Goal: Information Seeking & Learning: Learn about a topic

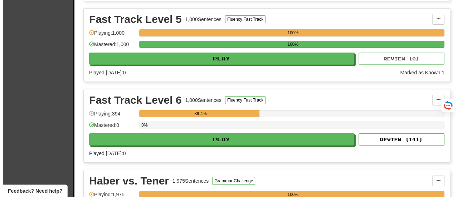
scroll to position [1218, 0]
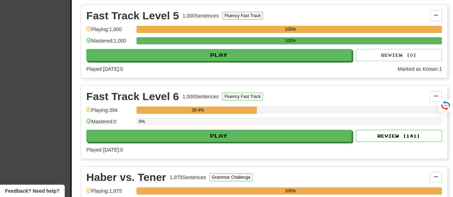
click at [421, 96] on html "Clozemaster Dashboard Collections Cloze-Reading Dark Mode On Off Dashboard Coll…" at bounding box center [226, 135] width 453 height 2707
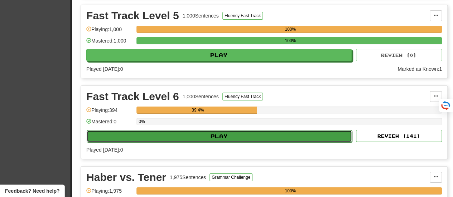
click at [219, 130] on button "Play" at bounding box center [219, 136] width 265 height 12
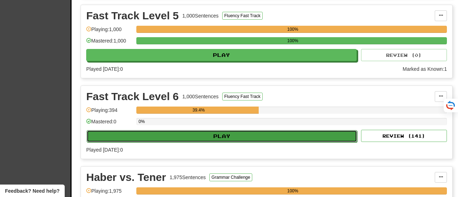
select select "**"
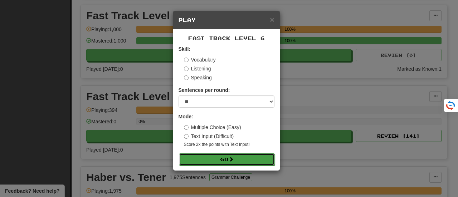
click at [221, 157] on button "Go" at bounding box center [227, 160] width 96 height 12
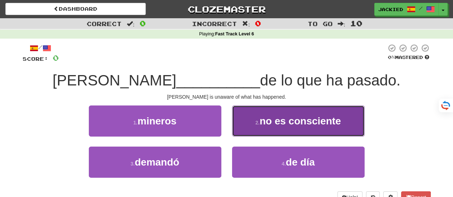
click at [276, 120] on span "no es consciente" at bounding box center [300, 121] width 81 height 11
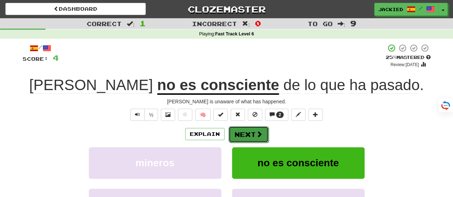
click at [245, 129] on button "Next" at bounding box center [248, 134] width 40 height 16
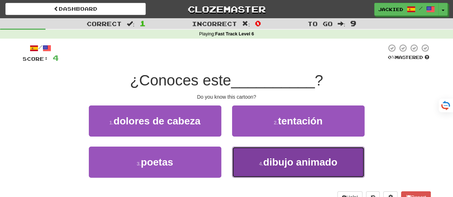
click at [273, 163] on span "dibujo animado" at bounding box center [300, 162] width 74 height 11
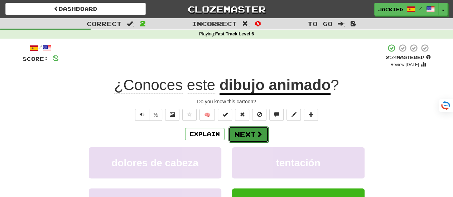
click at [246, 138] on button "Next" at bounding box center [248, 134] width 40 height 16
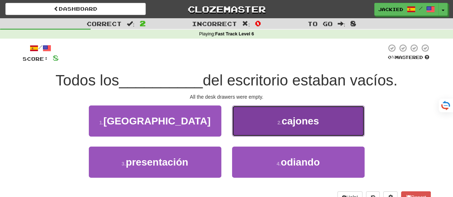
click at [270, 121] on button "2 . [GEOGRAPHIC_DATA]" at bounding box center [298, 121] width 132 height 31
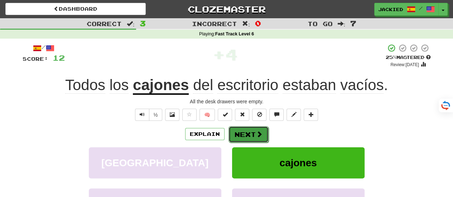
click at [242, 134] on button "Next" at bounding box center [248, 134] width 40 height 16
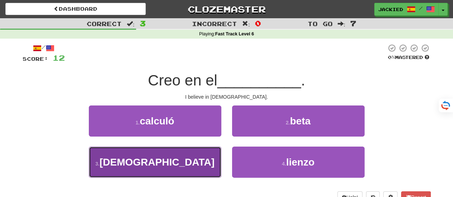
click at [203, 151] on button "3 . [DEMOGRAPHIC_DATA]" at bounding box center [155, 162] width 132 height 31
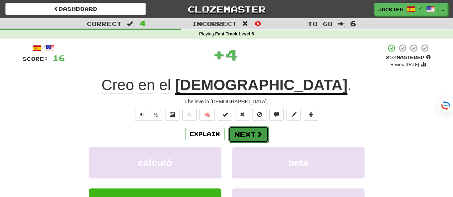
click at [245, 135] on button "Next" at bounding box center [248, 134] width 40 height 16
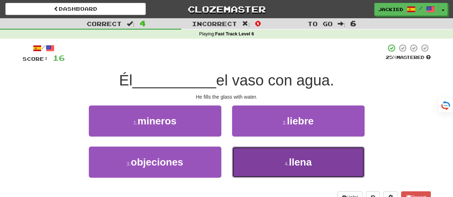
click at [271, 156] on button "4 . llena" at bounding box center [298, 162] width 132 height 31
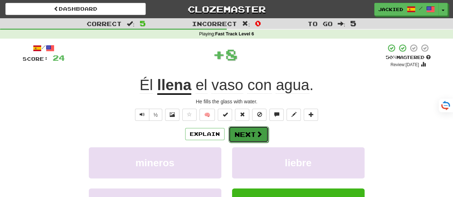
click at [246, 132] on button "Next" at bounding box center [248, 134] width 40 height 16
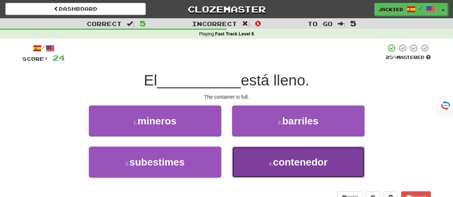
click at [303, 151] on button "4 . contenedor" at bounding box center [298, 162] width 132 height 31
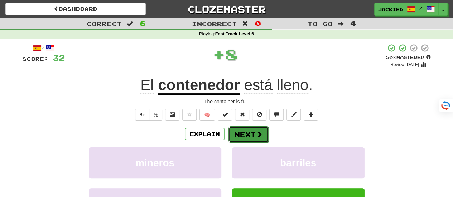
click at [246, 135] on button "Next" at bounding box center [248, 134] width 40 height 16
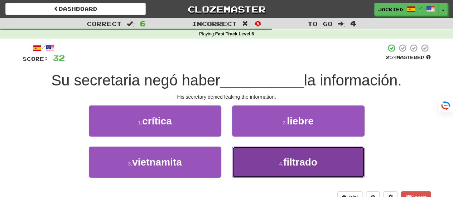
click at [279, 153] on button "4 . filtrado" at bounding box center [298, 162] width 132 height 31
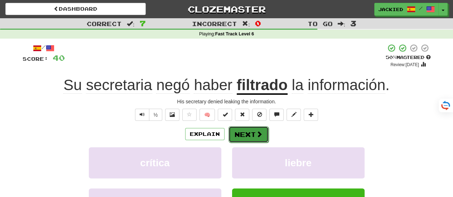
click at [243, 128] on button "Next" at bounding box center [248, 134] width 40 height 16
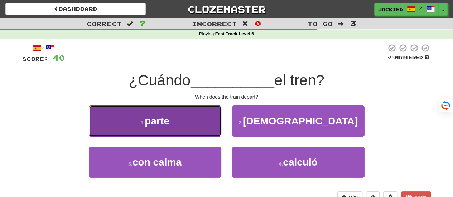
click at [193, 124] on button "1 . parte" at bounding box center [155, 121] width 132 height 31
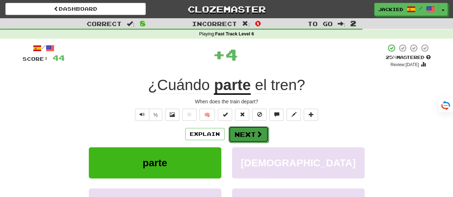
click at [244, 133] on button "Next" at bounding box center [248, 134] width 40 height 16
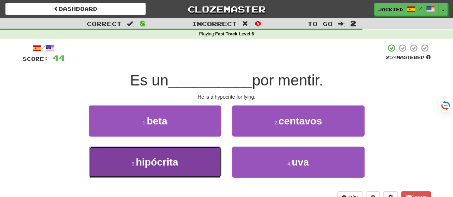
click at [194, 160] on button "3 . hipócrita" at bounding box center [155, 162] width 132 height 31
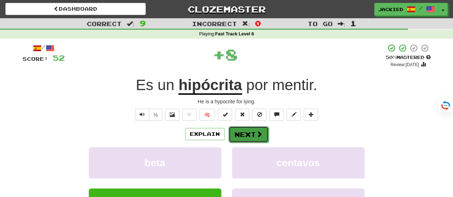
click at [244, 132] on button "Next" at bounding box center [248, 134] width 40 height 16
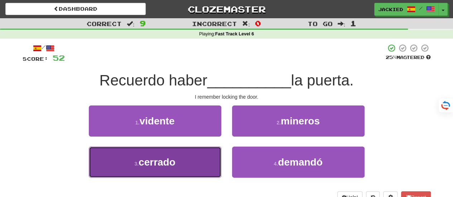
click at [170, 154] on button "3 . cerrado" at bounding box center [155, 162] width 132 height 31
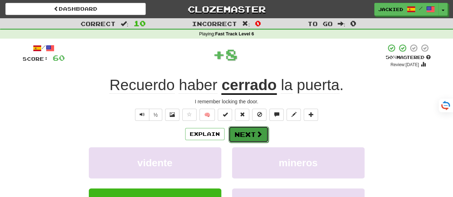
click at [246, 135] on button "Next" at bounding box center [248, 134] width 40 height 16
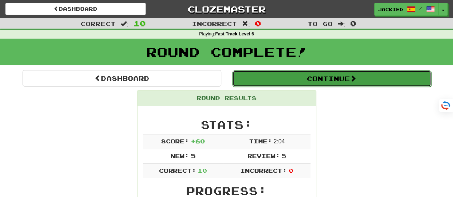
click at [317, 77] on button "Continue" at bounding box center [331, 79] width 199 height 16
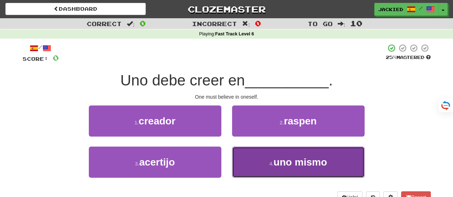
click at [293, 158] on span "uno mismo" at bounding box center [299, 162] width 53 height 11
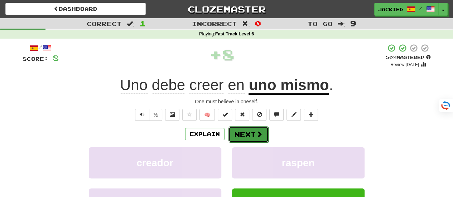
click at [238, 130] on button "Next" at bounding box center [248, 134] width 40 height 16
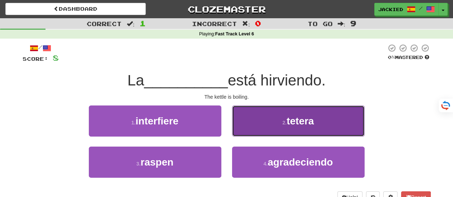
click at [279, 119] on button "2 . tetera" at bounding box center [298, 121] width 132 height 31
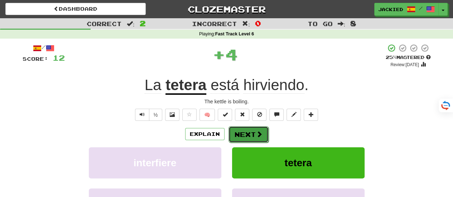
click at [241, 130] on button "Next" at bounding box center [248, 134] width 40 height 16
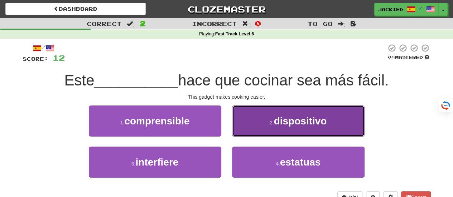
click at [270, 124] on small "2 ." at bounding box center [272, 123] width 4 height 6
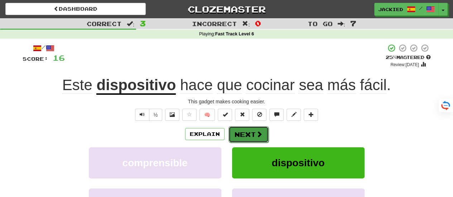
click at [239, 132] on button "Next" at bounding box center [248, 134] width 40 height 16
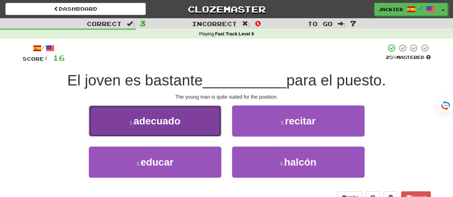
click at [181, 113] on button "1 . adecuado" at bounding box center [155, 121] width 132 height 31
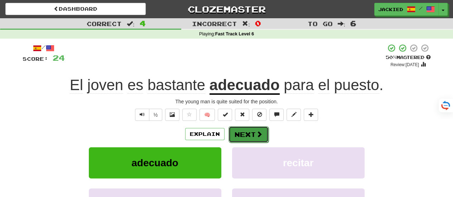
click at [242, 129] on button "Next" at bounding box center [248, 134] width 40 height 16
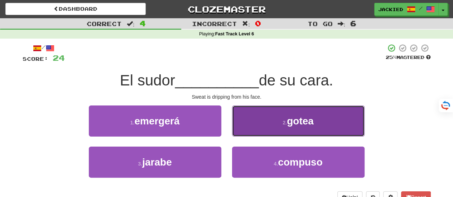
click at [275, 108] on button "2 . gotea" at bounding box center [298, 121] width 132 height 31
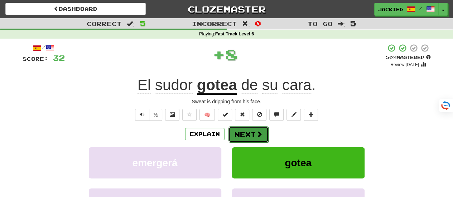
click at [241, 127] on button "Next" at bounding box center [248, 134] width 40 height 16
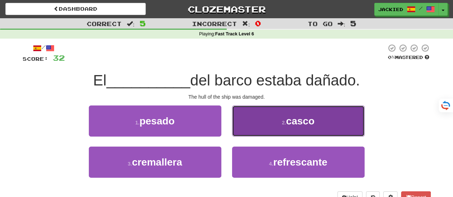
click at [271, 120] on button "2 . casco" at bounding box center [298, 121] width 132 height 31
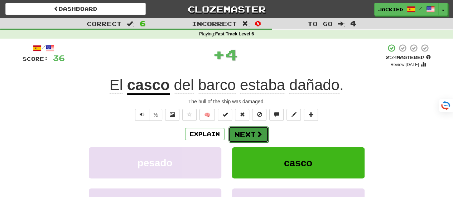
click at [243, 132] on button "Next" at bounding box center [248, 134] width 40 height 16
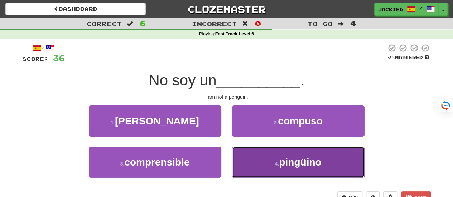
click at [291, 147] on button "4 . pingüino" at bounding box center [298, 162] width 132 height 31
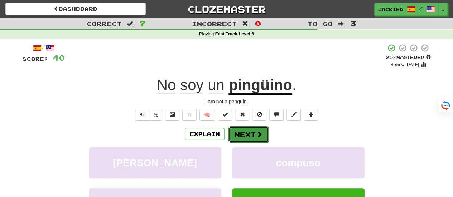
click at [242, 130] on button "Next" at bounding box center [248, 134] width 40 height 16
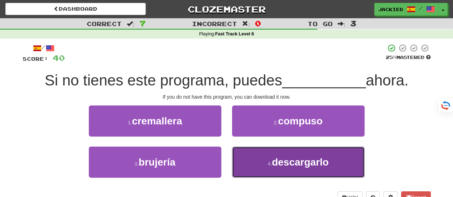
click at [309, 158] on span "descargarlo" at bounding box center [300, 162] width 57 height 11
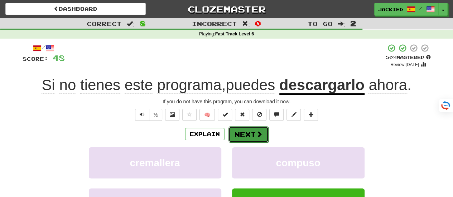
click at [247, 136] on button "Next" at bounding box center [248, 134] width 40 height 16
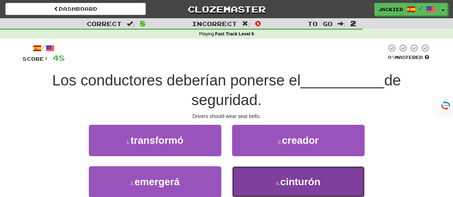
click at [315, 179] on span "cinturón" at bounding box center [300, 181] width 40 height 11
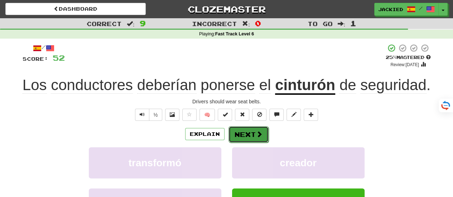
click at [242, 136] on button "Next" at bounding box center [248, 134] width 40 height 16
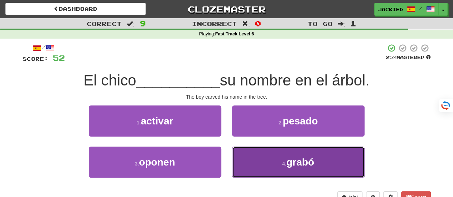
click at [279, 153] on button "4 . grabó" at bounding box center [298, 162] width 132 height 31
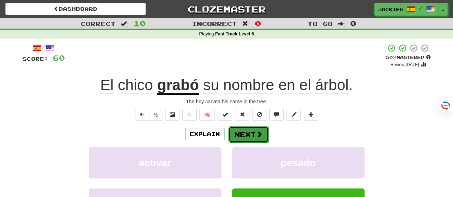
click at [243, 132] on button "Next" at bounding box center [248, 134] width 40 height 16
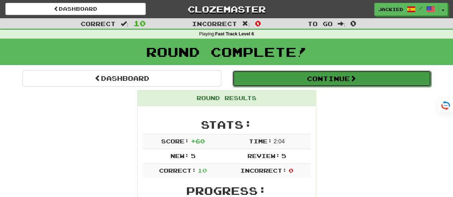
click at [294, 80] on button "Continue" at bounding box center [331, 79] width 199 height 16
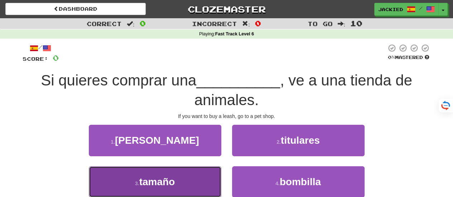
click at [164, 170] on button "3 . tamaño" at bounding box center [155, 181] width 132 height 31
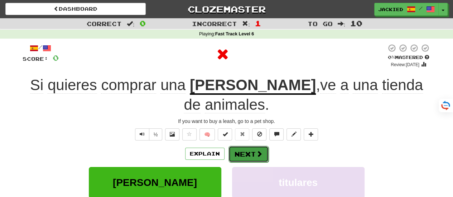
click at [244, 146] on button "Next" at bounding box center [248, 154] width 40 height 16
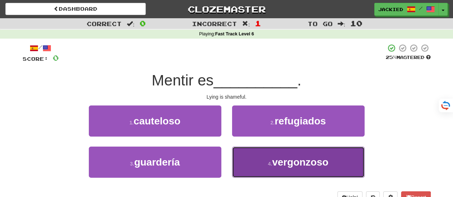
click at [262, 159] on button "4 . vergonzoso" at bounding box center [298, 162] width 132 height 31
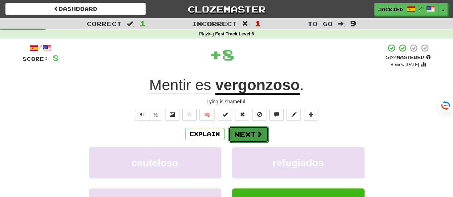
click at [243, 131] on button "Next" at bounding box center [248, 134] width 40 height 16
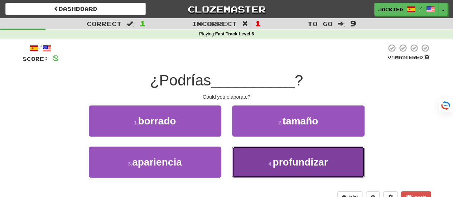
click at [258, 158] on button "4 . profundizar" at bounding box center [298, 162] width 132 height 31
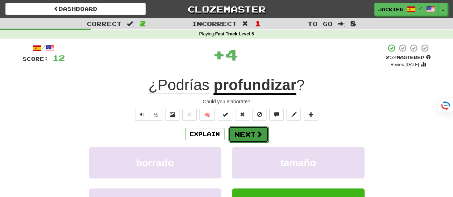
click at [240, 130] on button "Next" at bounding box center [248, 134] width 40 height 16
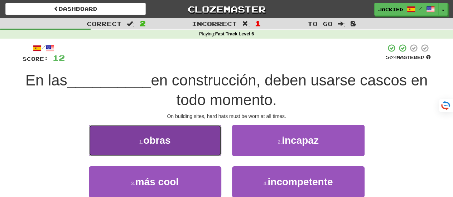
click at [174, 137] on button "1 . obras" at bounding box center [155, 140] width 132 height 31
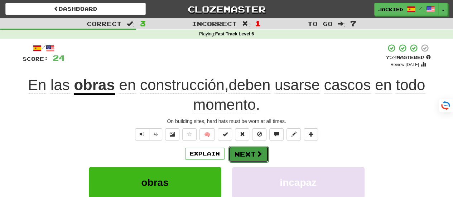
click at [243, 148] on button "Next" at bounding box center [248, 154] width 40 height 16
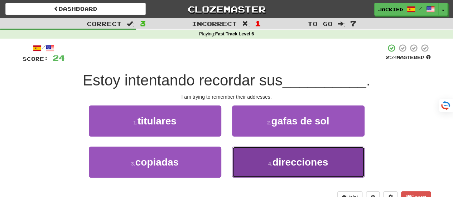
click at [244, 147] on button "4 . direcciones" at bounding box center [298, 162] width 132 height 31
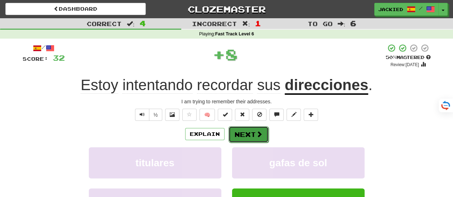
click at [236, 130] on button "Next" at bounding box center [248, 134] width 40 height 16
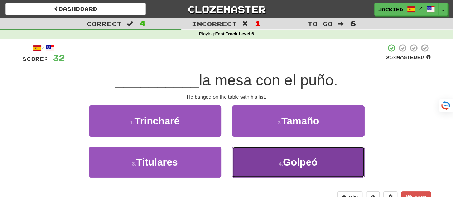
click at [257, 159] on button "4 . Golpeó" at bounding box center [298, 162] width 132 height 31
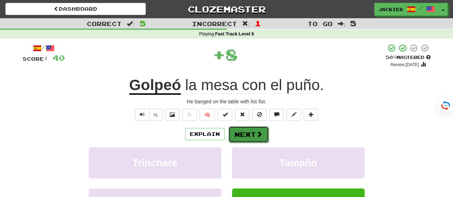
click at [244, 134] on button "Next" at bounding box center [248, 134] width 40 height 16
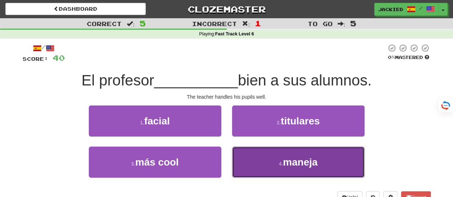
click at [256, 156] on button "4 . maneja" at bounding box center [298, 162] width 132 height 31
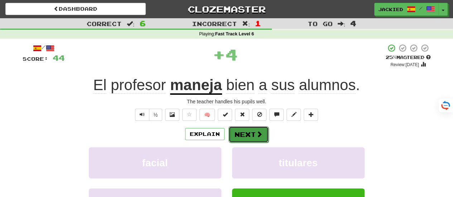
click at [242, 129] on button "Next" at bounding box center [248, 134] width 40 height 16
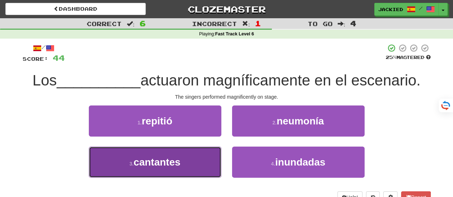
click at [197, 161] on button "3 . cantantes" at bounding box center [155, 162] width 132 height 31
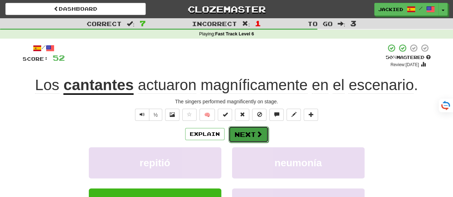
click at [240, 138] on button "Next" at bounding box center [248, 134] width 40 height 16
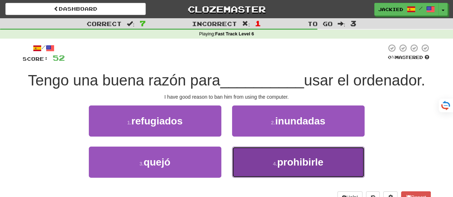
click at [265, 156] on button "4 . prohibirle" at bounding box center [298, 162] width 132 height 31
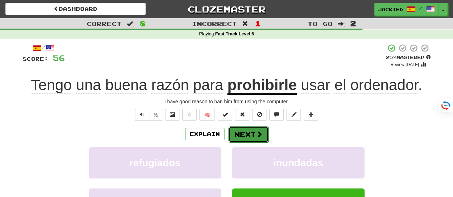
click at [249, 134] on button "Next" at bounding box center [248, 134] width 40 height 16
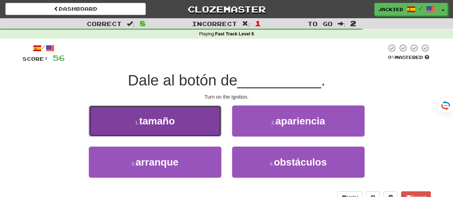
click at [208, 122] on button "1 . tamaño" at bounding box center [155, 121] width 132 height 31
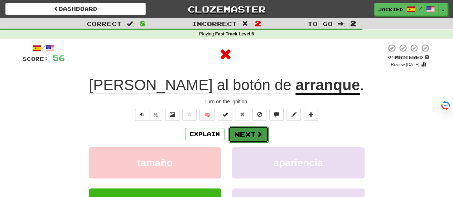
click at [248, 136] on button "Next" at bounding box center [248, 134] width 40 height 16
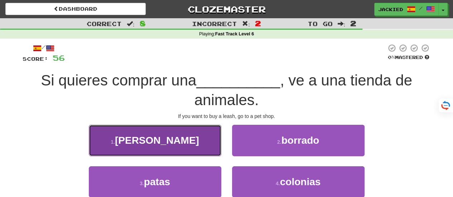
click at [189, 132] on button "1 . correa" at bounding box center [155, 140] width 132 height 31
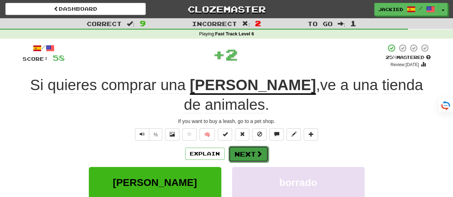
click at [246, 146] on button "Next" at bounding box center [248, 154] width 40 height 16
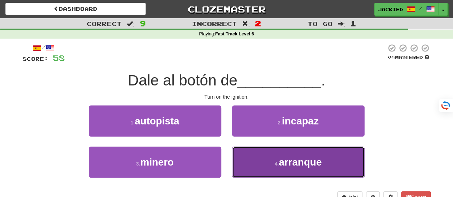
click at [257, 154] on button "4 . arranque" at bounding box center [298, 162] width 132 height 31
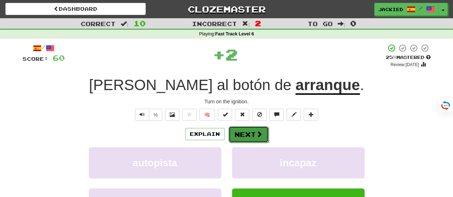
click at [242, 133] on button "Next" at bounding box center [248, 134] width 40 height 16
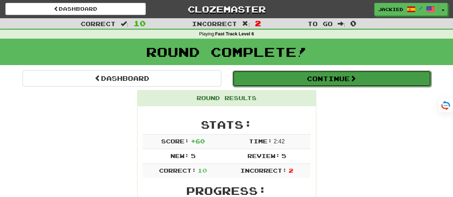
click at [314, 81] on button "Continue" at bounding box center [331, 79] width 199 height 16
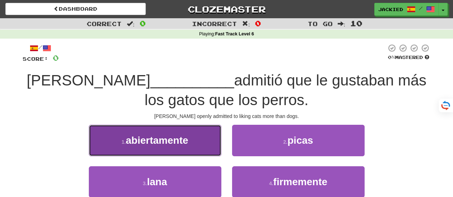
click at [205, 146] on button "1 . abiertamente" at bounding box center [155, 140] width 132 height 31
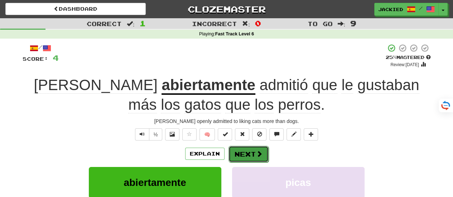
click at [244, 155] on button "Next" at bounding box center [248, 154] width 40 height 16
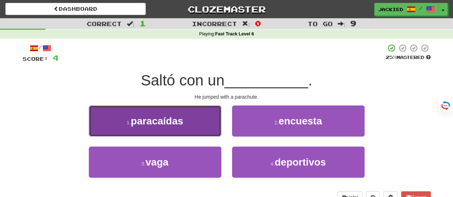
click at [200, 119] on button "1 . paracaídas" at bounding box center [155, 121] width 132 height 31
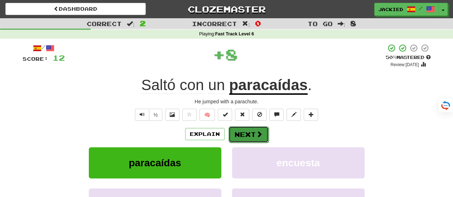
click at [247, 135] on button "Next" at bounding box center [248, 134] width 40 height 16
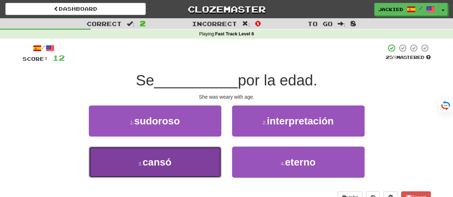
click at [202, 155] on button "3 . cansó" at bounding box center [155, 162] width 132 height 31
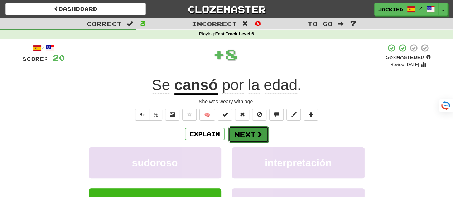
click at [244, 132] on button "Next" at bounding box center [248, 134] width 40 height 16
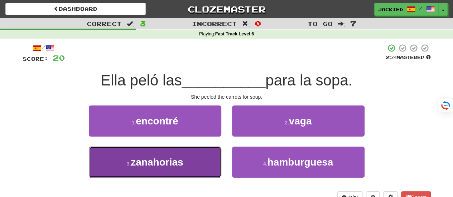
click at [208, 155] on button "3 . zanahorias" at bounding box center [155, 162] width 132 height 31
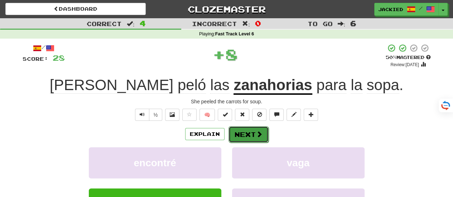
click at [246, 135] on button "Next" at bounding box center [248, 134] width 40 height 16
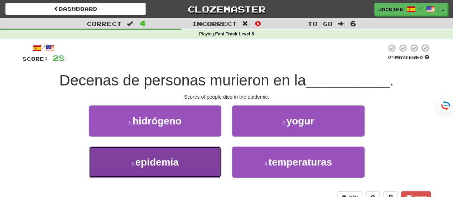
click at [195, 154] on button "3 . epidemia" at bounding box center [155, 162] width 132 height 31
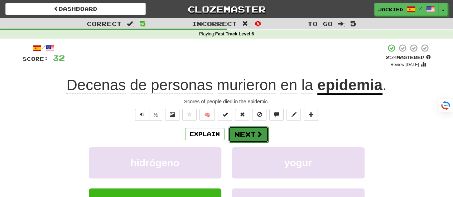
click at [239, 132] on button "Next" at bounding box center [248, 134] width 40 height 16
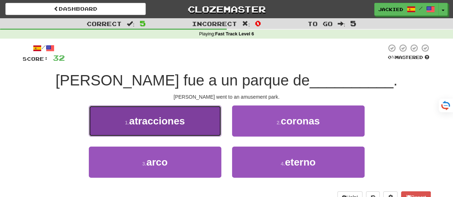
click at [189, 119] on button "1 . atracciones" at bounding box center [155, 121] width 132 height 31
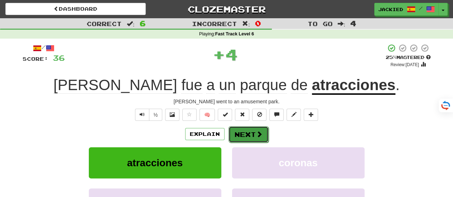
click at [239, 134] on button "Next" at bounding box center [248, 134] width 40 height 16
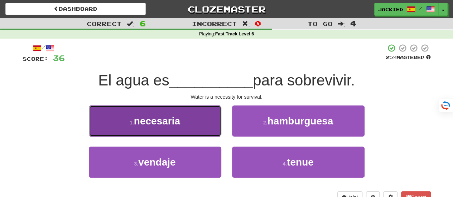
click at [177, 111] on button "1 . necesaria" at bounding box center [155, 121] width 132 height 31
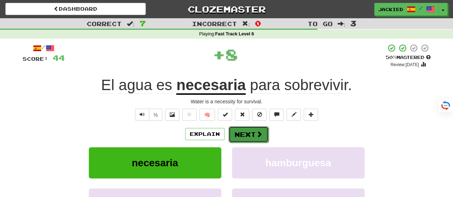
click at [245, 136] on button "Next" at bounding box center [248, 134] width 40 height 16
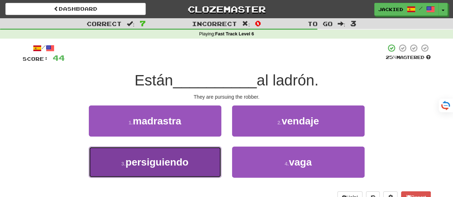
click at [202, 158] on button "3 . persiguiendo" at bounding box center [155, 162] width 132 height 31
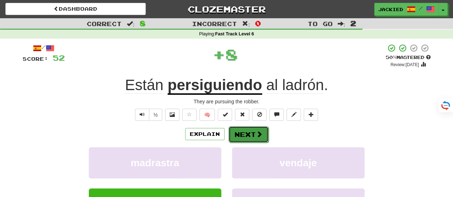
click at [240, 136] on button "Next" at bounding box center [248, 134] width 40 height 16
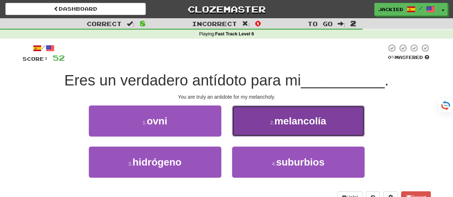
click at [257, 123] on button "2 . melancolía" at bounding box center [298, 121] width 132 height 31
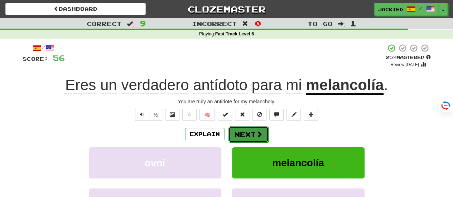
click at [242, 131] on button "Next" at bounding box center [248, 134] width 40 height 16
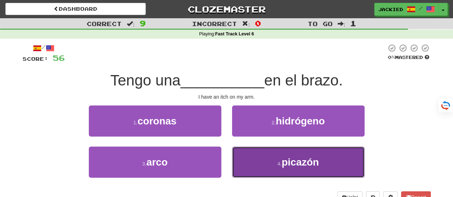
click at [255, 154] on button "4 . picazón" at bounding box center [298, 162] width 132 height 31
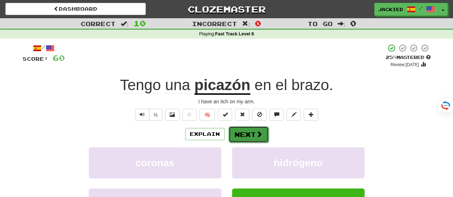
click at [245, 131] on button "Next" at bounding box center [248, 134] width 40 height 16
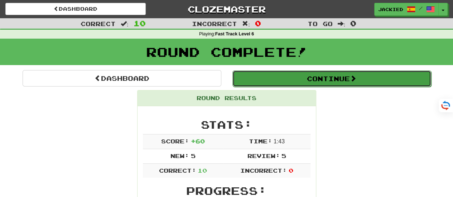
click at [305, 76] on button "Continue" at bounding box center [331, 79] width 199 height 16
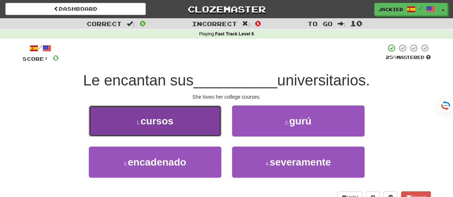
click at [196, 120] on button "1 . cursos" at bounding box center [155, 121] width 132 height 31
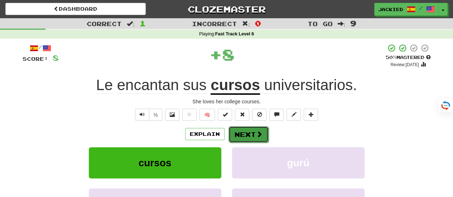
click at [246, 132] on button "Next" at bounding box center [248, 134] width 40 height 16
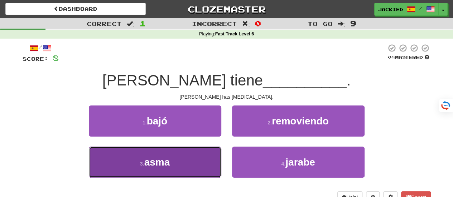
click at [196, 157] on button "3 . asma" at bounding box center [155, 162] width 132 height 31
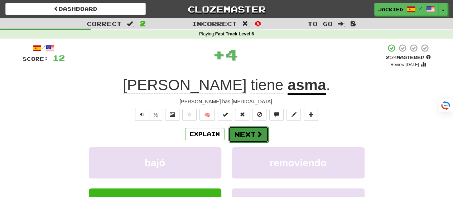
click at [243, 132] on button "Next" at bounding box center [248, 134] width 40 height 16
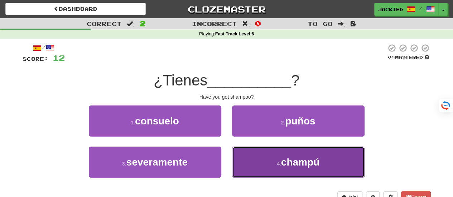
click at [253, 152] on button "4 . champú" at bounding box center [298, 162] width 132 height 31
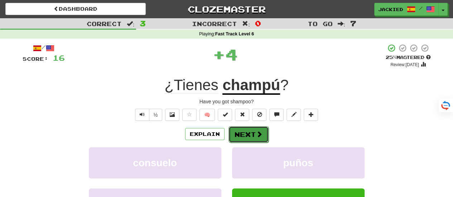
click at [243, 135] on button "Next" at bounding box center [248, 134] width 40 height 16
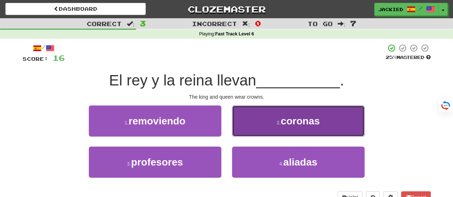
click at [297, 114] on button "2 . coronas" at bounding box center [298, 121] width 132 height 31
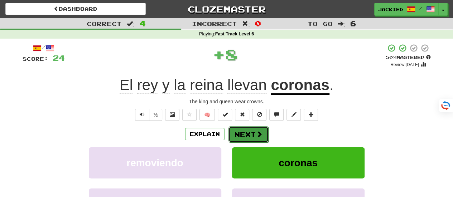
click at [247, 132] on button "Next" at bounding box center [248, 134] width 40 height 16
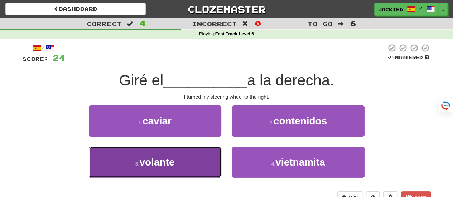
click at [174, 154] on button "3 . volante" at bounding box center [155, 162] width 132 height 31
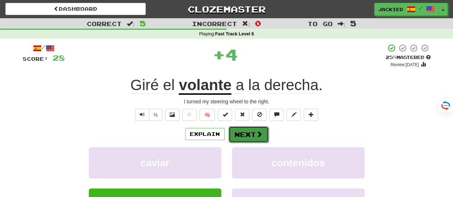
click at [239, 135] on button "Next" at bounding box center [248, 134] width 40 height 16
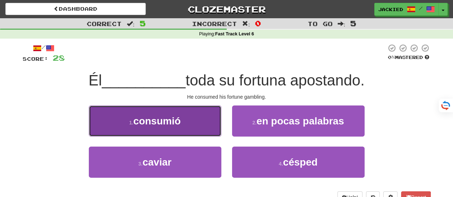
click at [203, 122] on button "1 . consumió" at bounding box center [155, 121] width 132 height 31
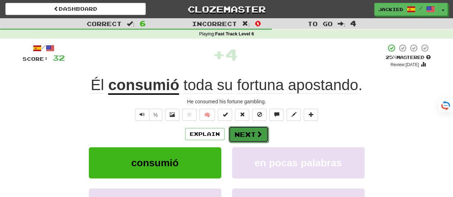
click at [247, 137] on button "Next" at bounding box center [248, 134] width 40 height 16
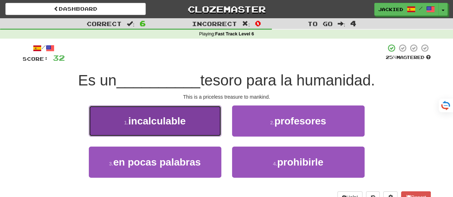
click at [190, 118] on button "1 . incalculable" at bounding box center [155, 121] width 132 height 31
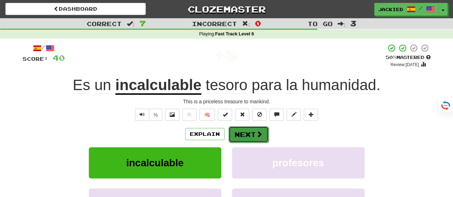
click at [237, 128] on button "Next" at bounding box center [248, 134] width 40 height 16
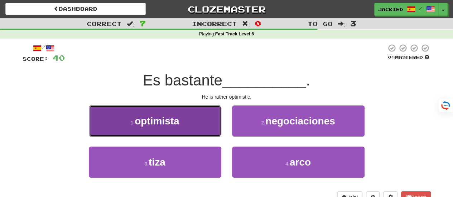
click at [215, 125] on button "1 . optimista" at bounding box center [155, 121] width 132 height 31
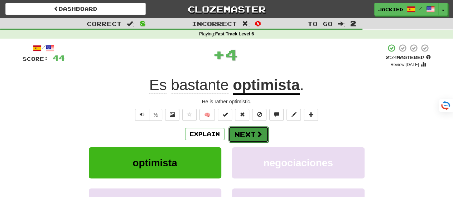
click at [242, 130] on button "Next" at bounding box center [248, 134] width 40 height 16
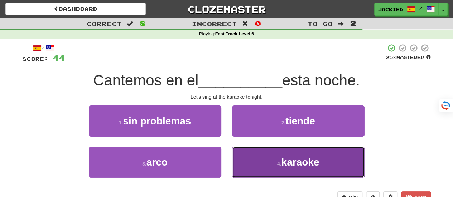
click at [263, 154] on button "4 . karaoke" at bounding box center [298, 162] width 132 height 31
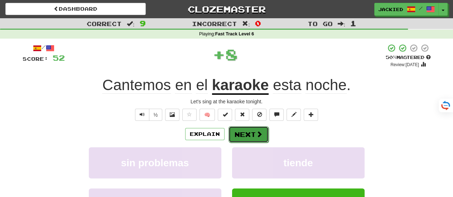
click at [243, 130] on button "Next" at bounding box center [248, 134] width 40 height 16
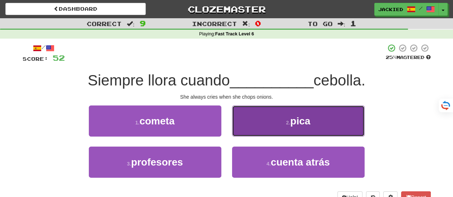
click at [271, 123] on button "2 . pica" at bounding box center [298, 121] width 132 height 31
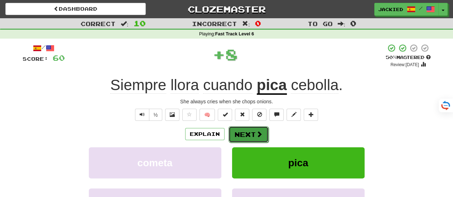
click at [240, 135] on button "Next" at bounding box center [248, 134] width 40 height 16
